Goal: Find specific page/section: Find specific page/section

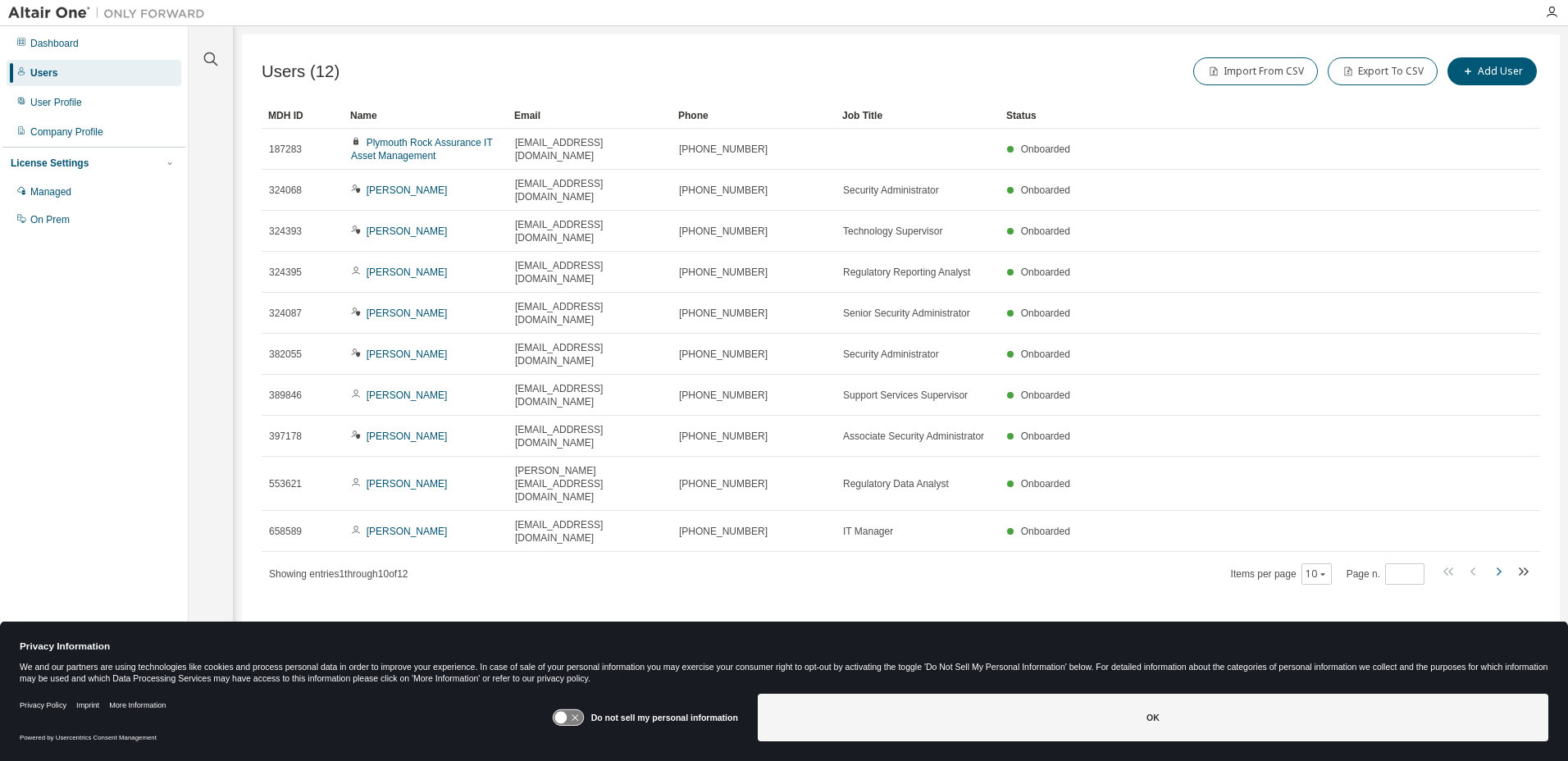
click at [1501, 561] on icon "button" at bounding box center [1498, 571] width 20 height 20
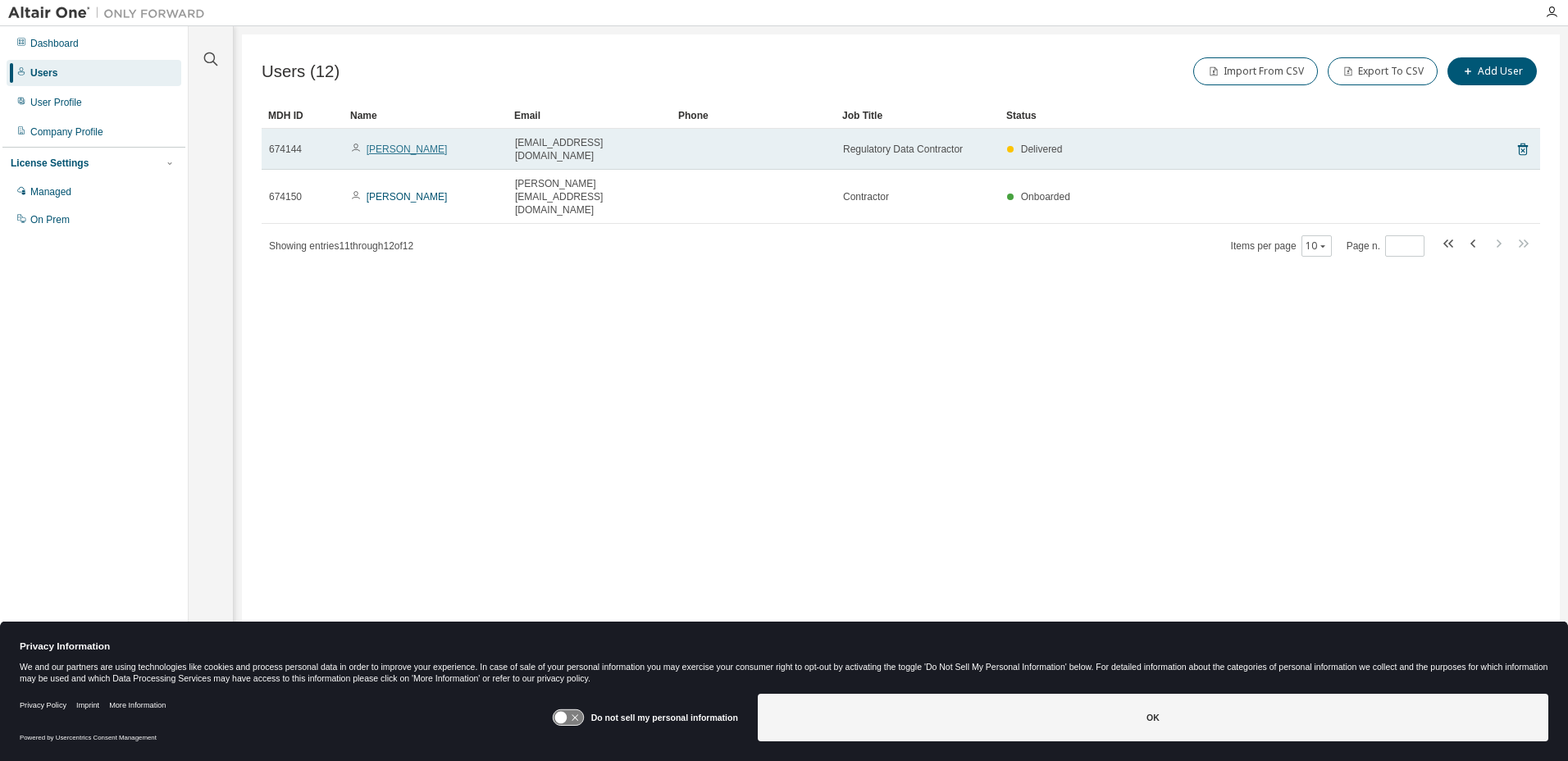
click at [384, 144] on link "Anjali Sodagam" at bounding box center [407, 149] width 81 height 11
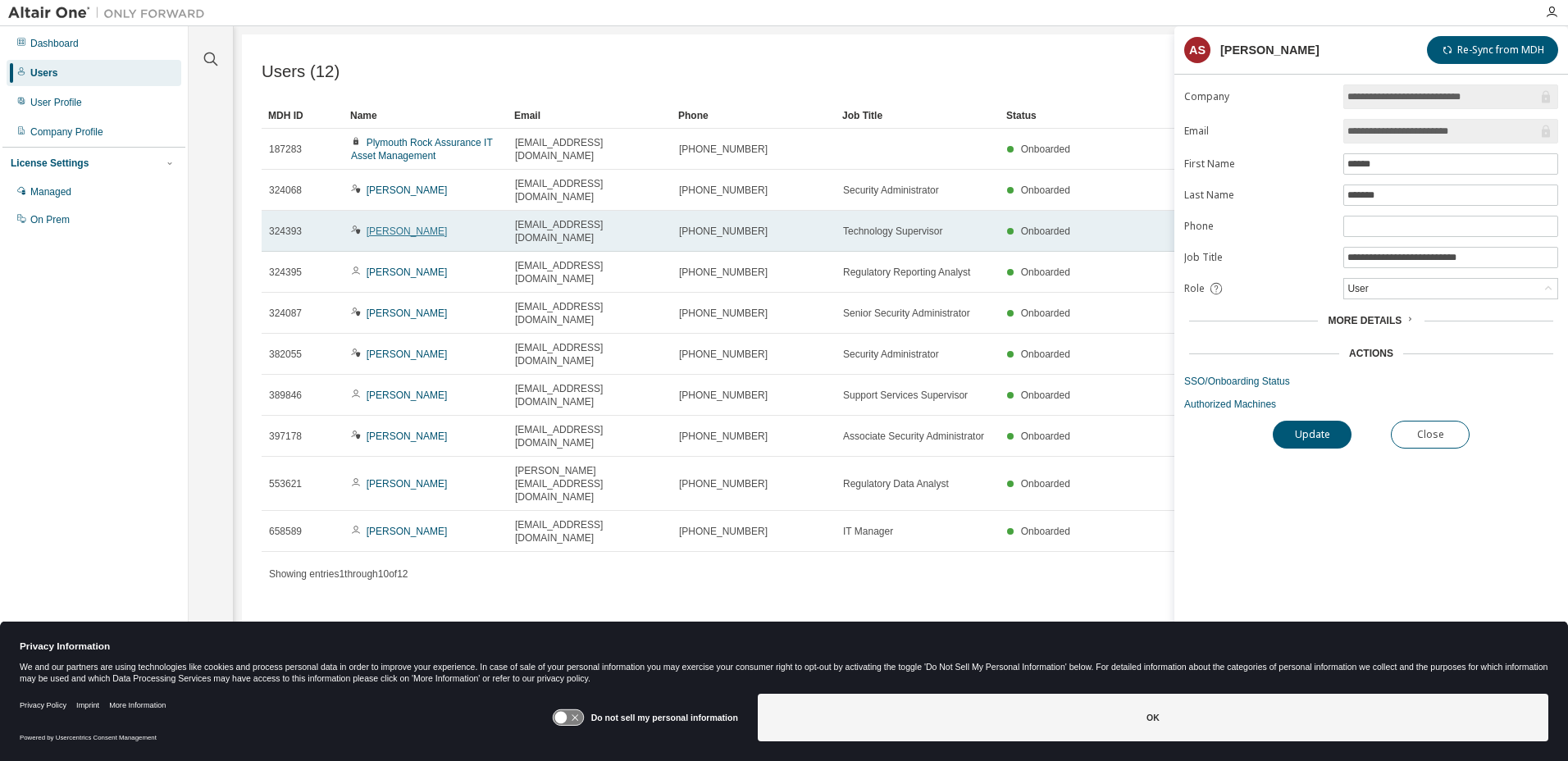
click at [424, 225] on link "Amy Hallisey Pierce" at bounding box center [407, 231] width 81 height 11
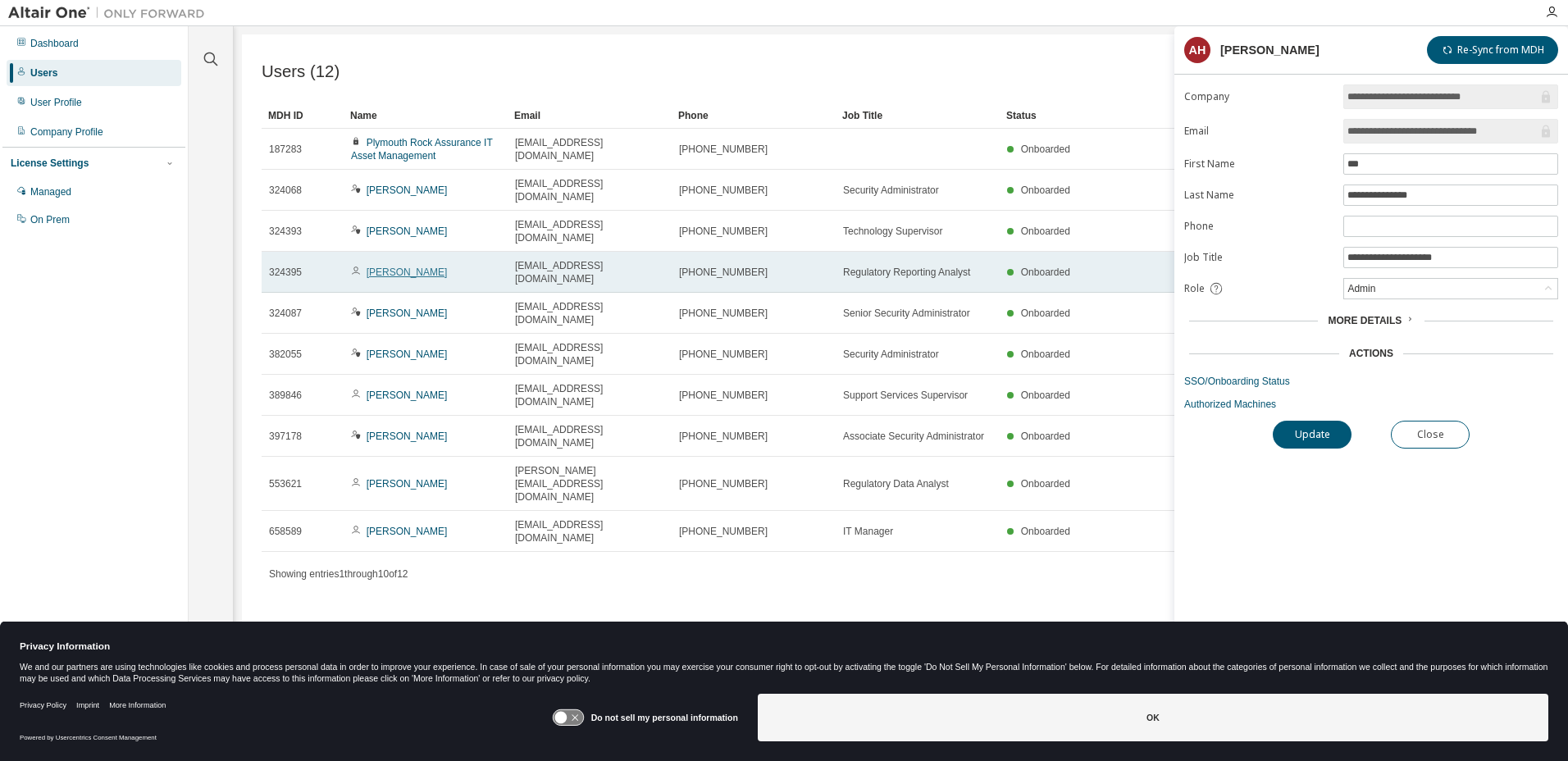
click at [396, 267] on link "Elizabeth Palumbo" at bounding box center [407, 272] width 81 height 11
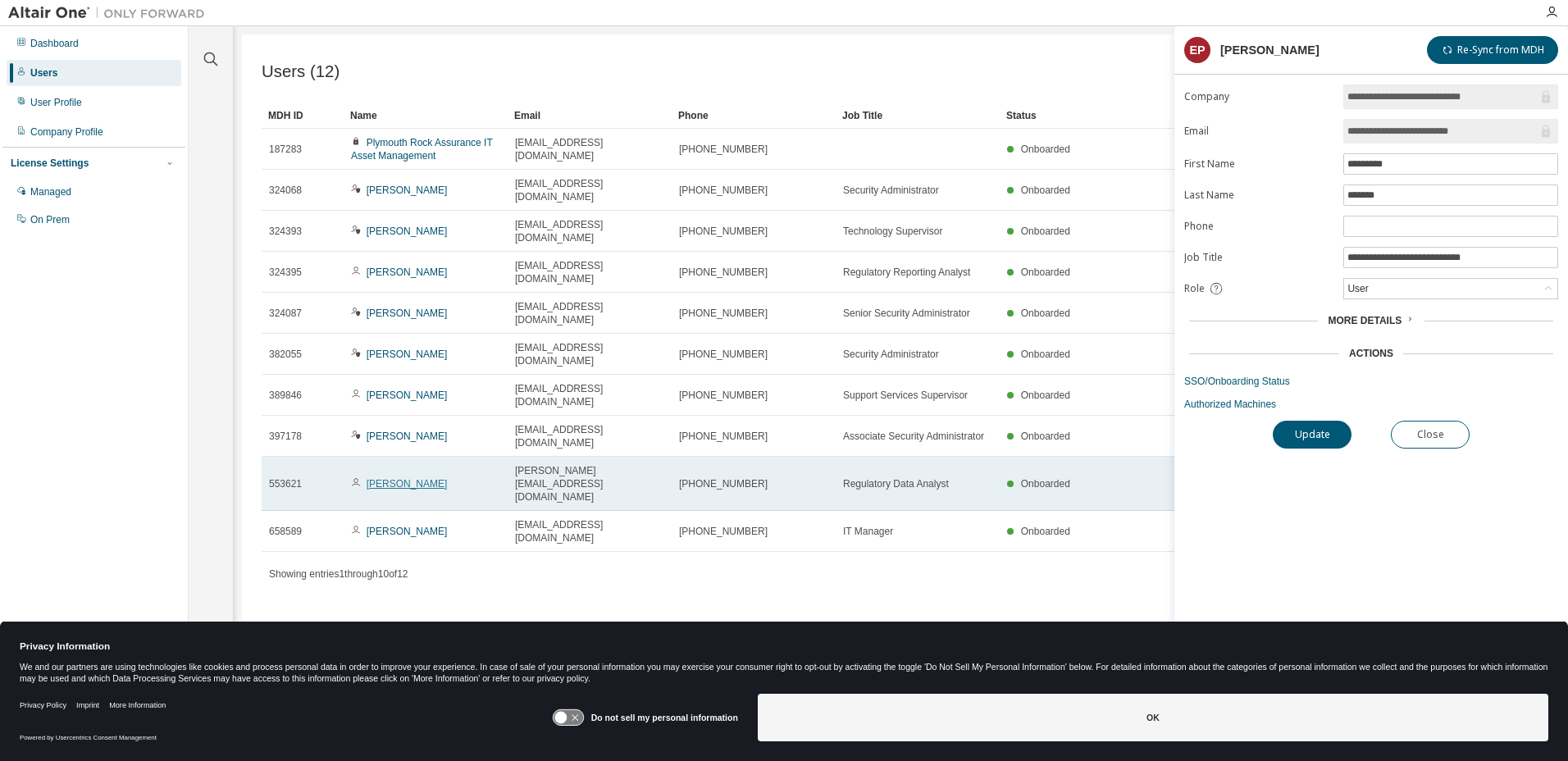
click at [404, 478] on link "Ritika Singh" at bounding box center [407, 483] width 81 height 11
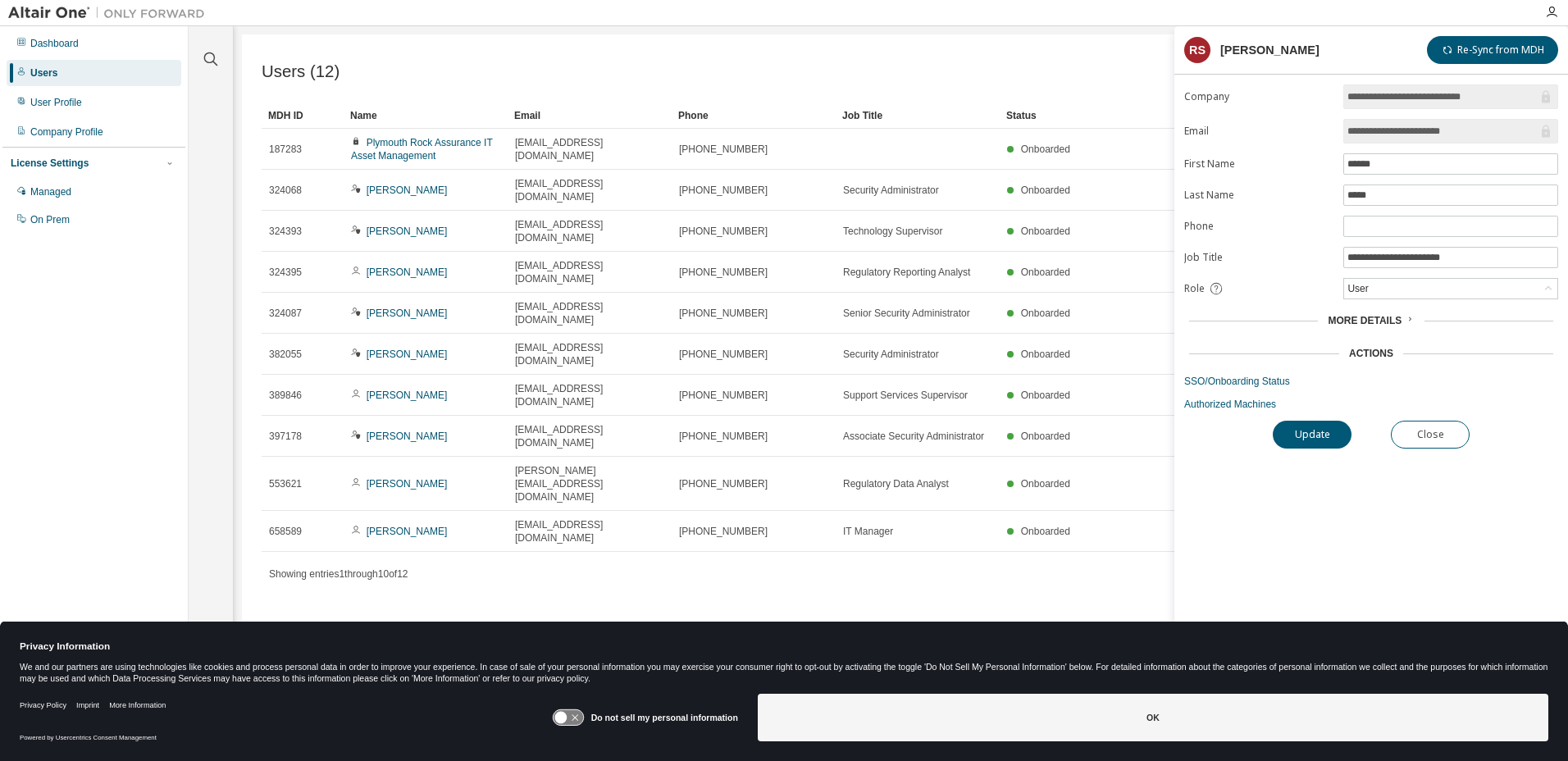
drag, startPoint x: 495, startPoint y: 478, endPoint x: 596, endPoint y: 472, distance: 101.2
click at [494, 479] on div "Users (12) Import From CSV Export To CSV Add User Clear Load Save Save As Field…" at bounding box center [901, 370] width 1318 height 671
click at [1429, 439] on button "Close" at bounding box center [1430, 435] width 79 height 28
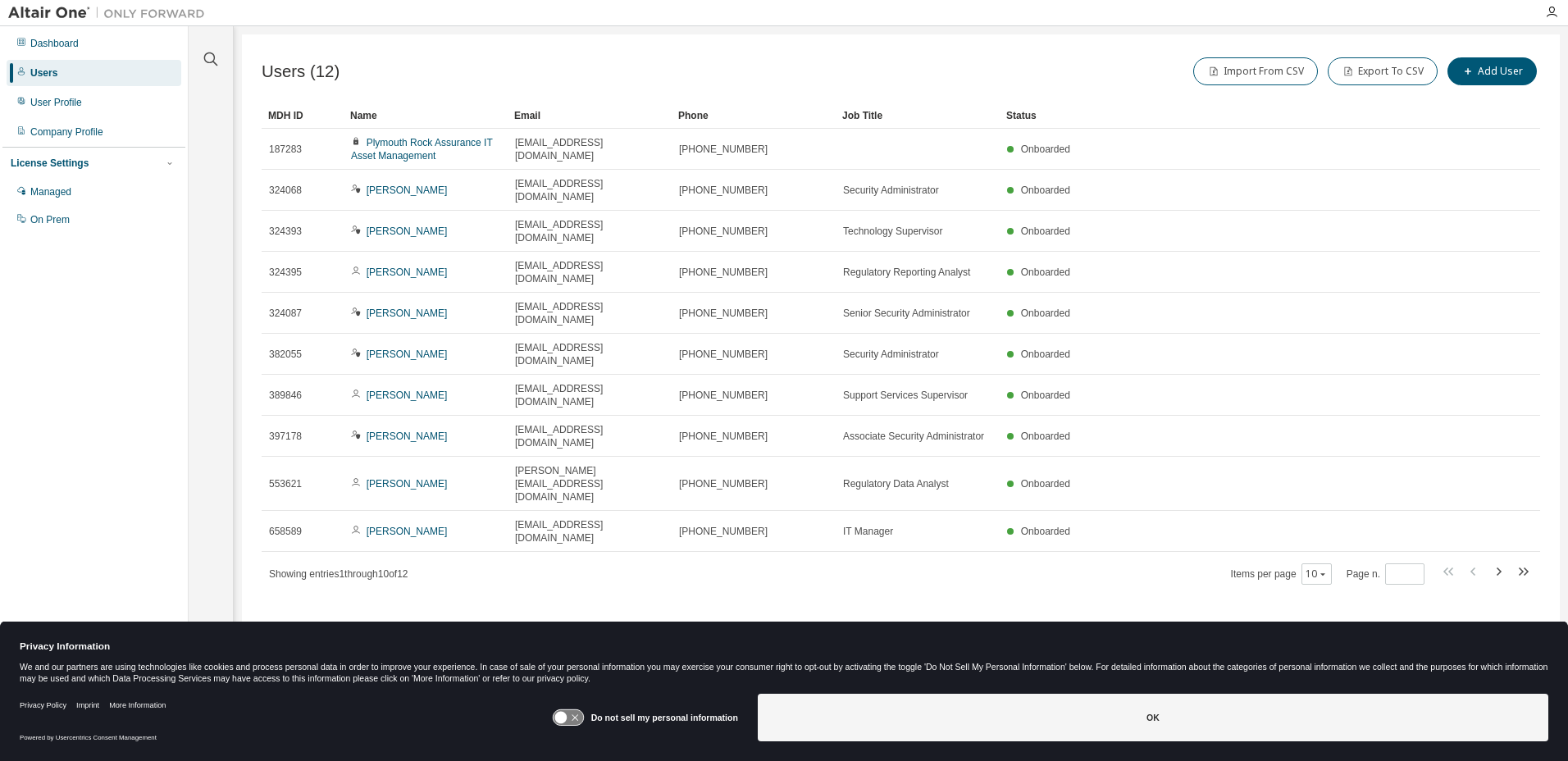
click at [1497, 561] on icon "button" at bounding box center [1498, 571] width 20 height 20
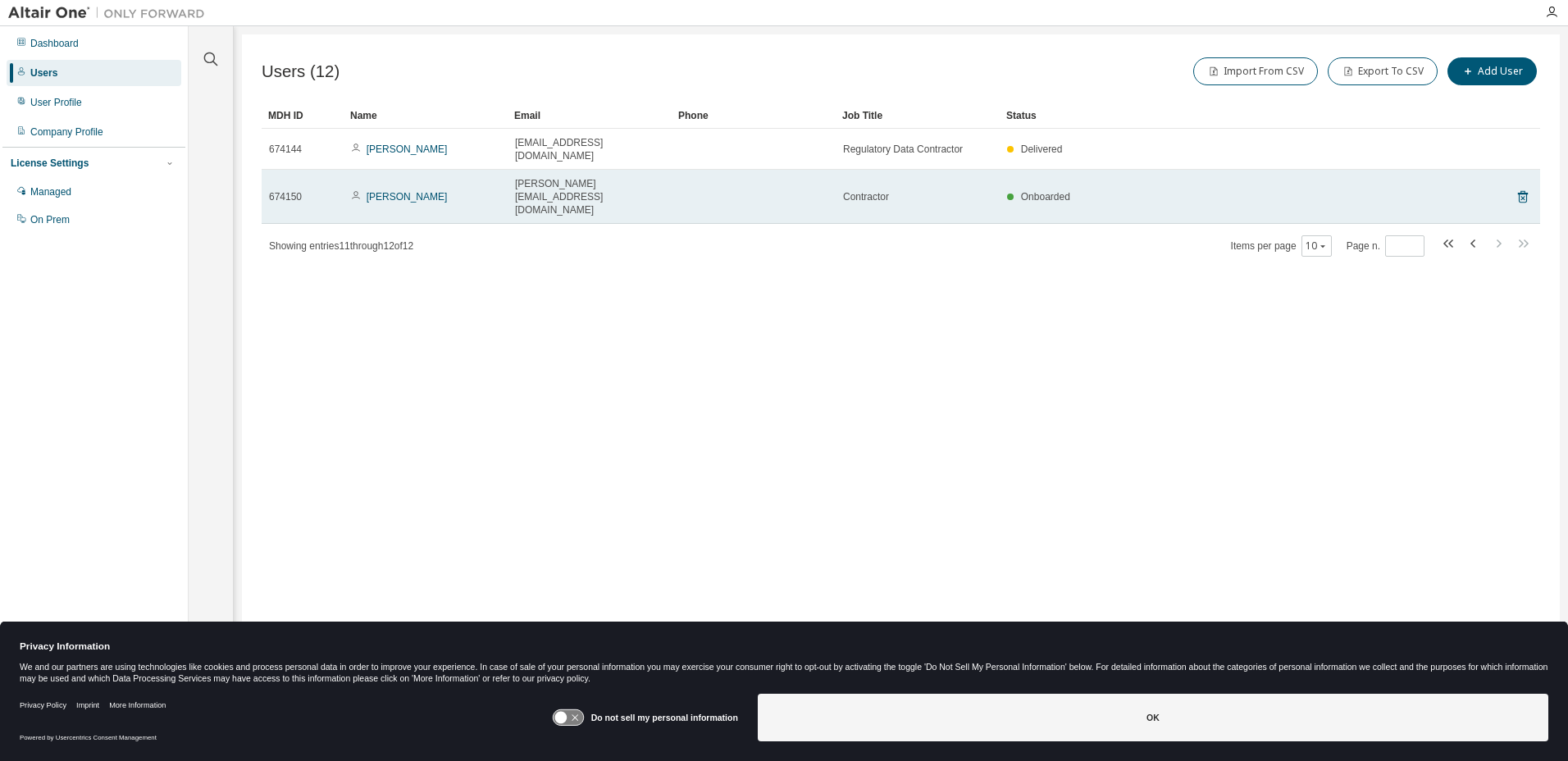
click at [381, 177] on td "Himanshu Kumar" at bounding box center [426, 196] width 164 height 54
click at [376, 191] on link "Himanshu Kumar" at bounding box center [407, 197] width 81 height 11
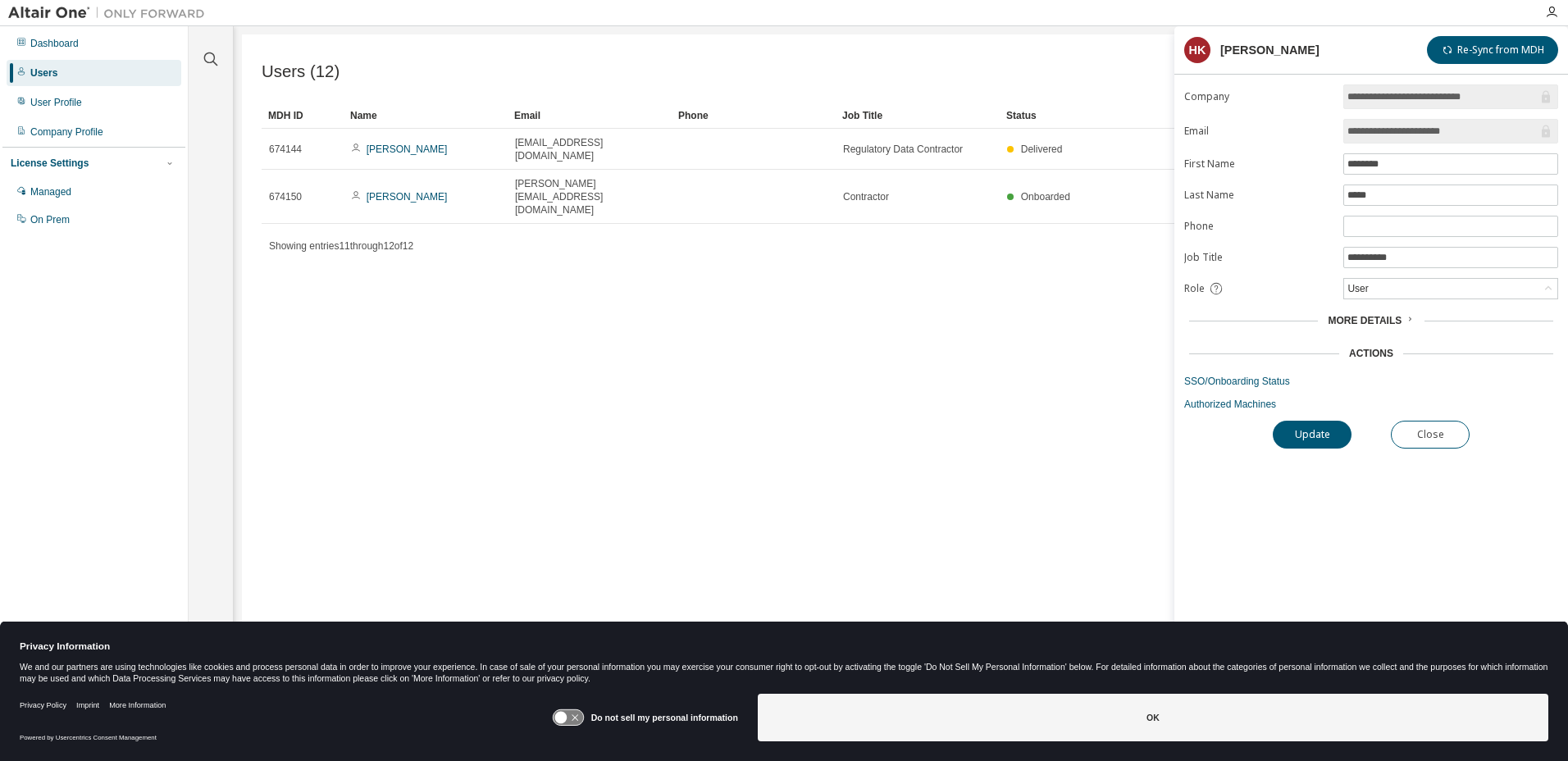
type input "*"
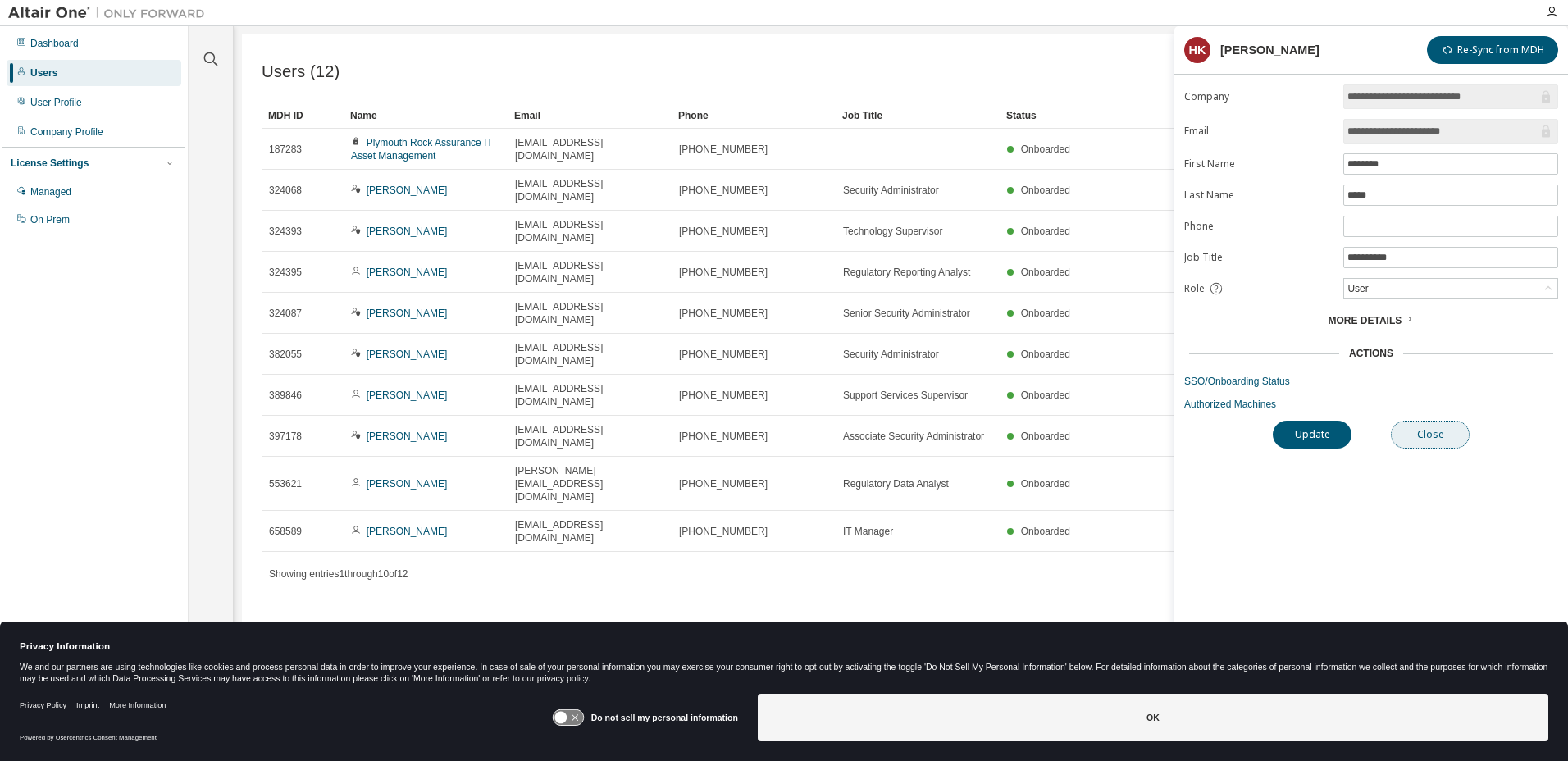
click at [1434, 441] on button "Close" at bounding box center [1430, 435] width 79 height 28
